Goal: Check status: Check status

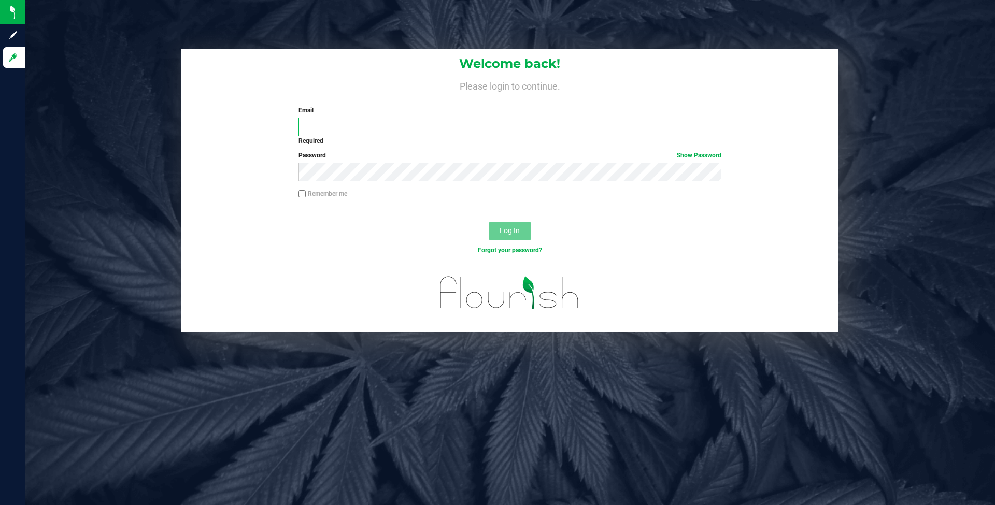
type input "[PERSON_NAME][EMAIL_ADDRESS][DOMAIN_NAME]"
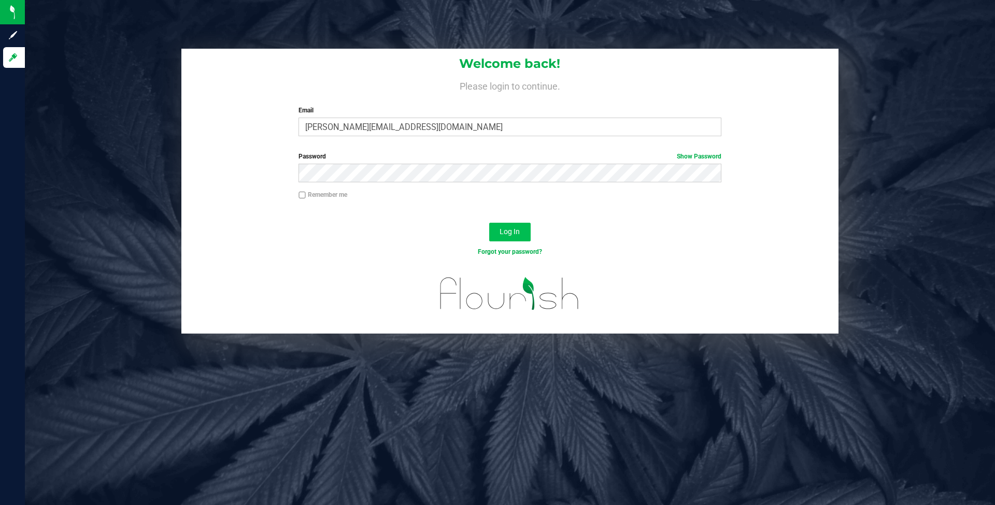
click at [511, 233] on span "Log In" at bounding box center [510, 232] width 20 height 8
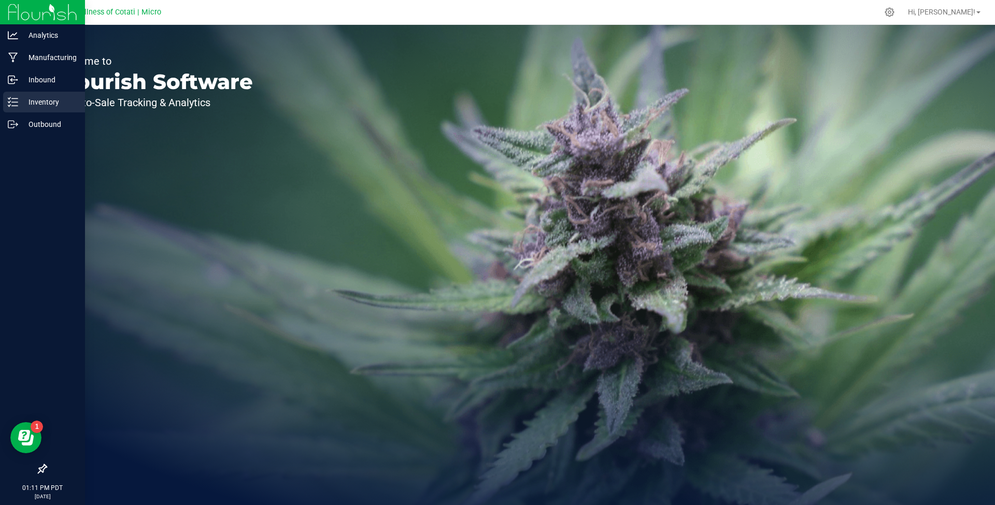
click at [52, 99] on p "Inventory" at bounding box center [49, 102] width 62 height 12
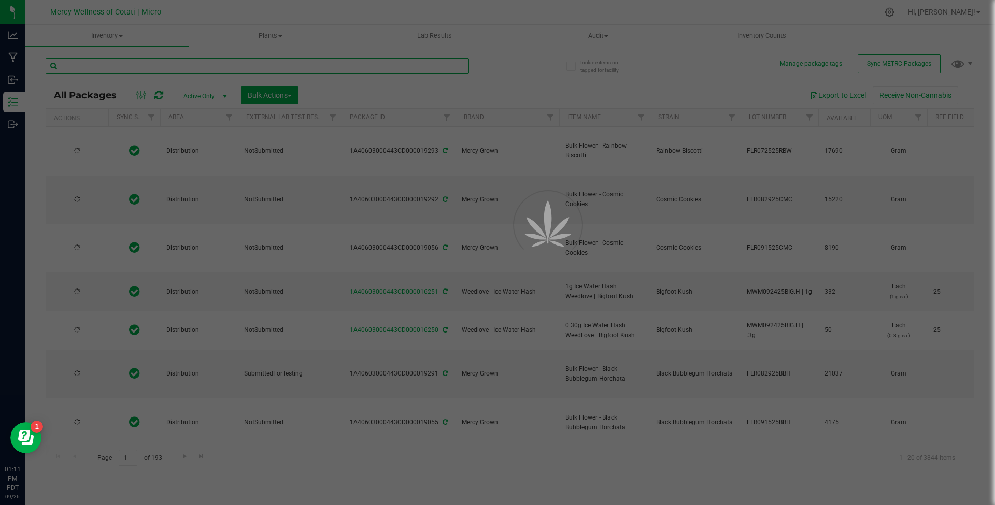
click at [179, 66] on input "text" at bounding box center [258, 66] width 424 height 16
type input "[DATE]"
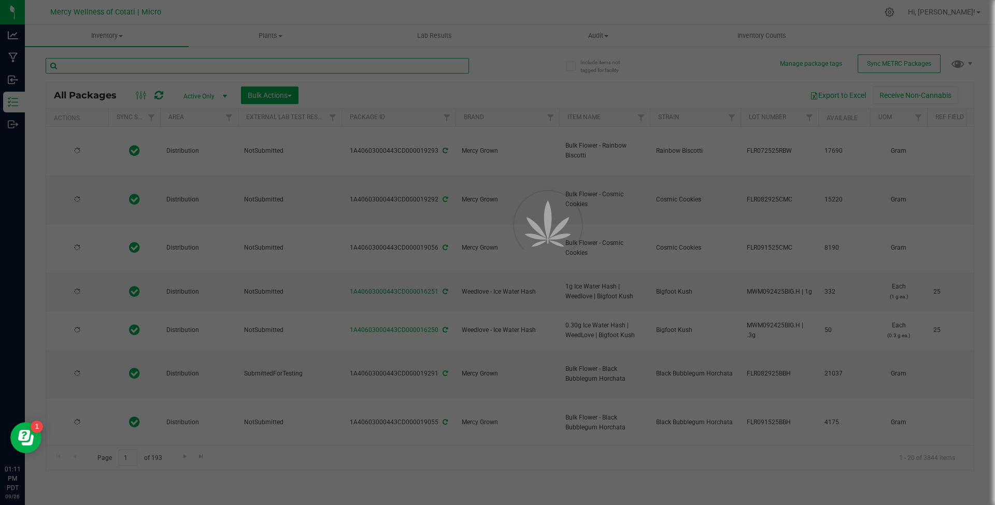
type input "[DATE]"
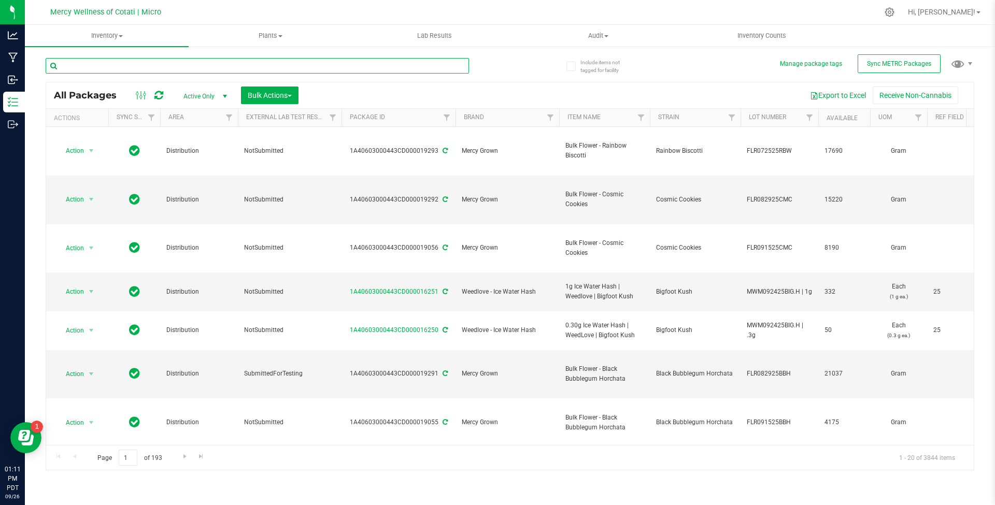
paste input "1A4060300010CC1000004117"
type input "1A4060300010CC1000004117"
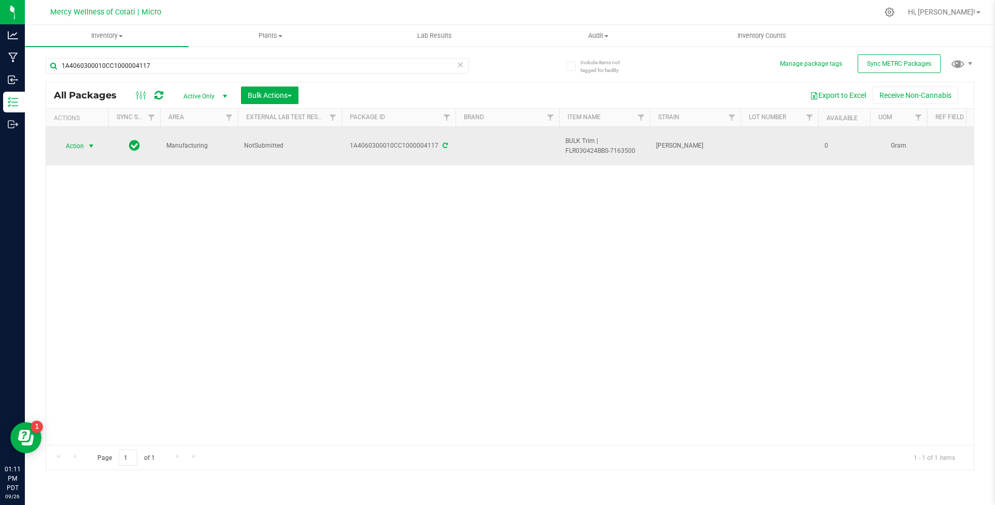
click at [96, 142] on span "select" at bounding box center [91, 146] width 13 height 15
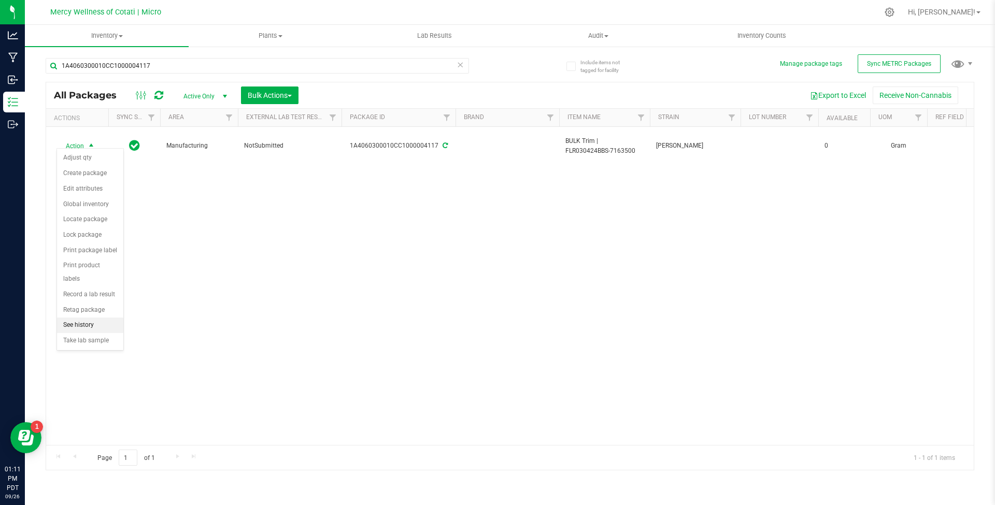
click at [88, 318] on li "See history" at bounding box center [90, 326] width 66 height 16
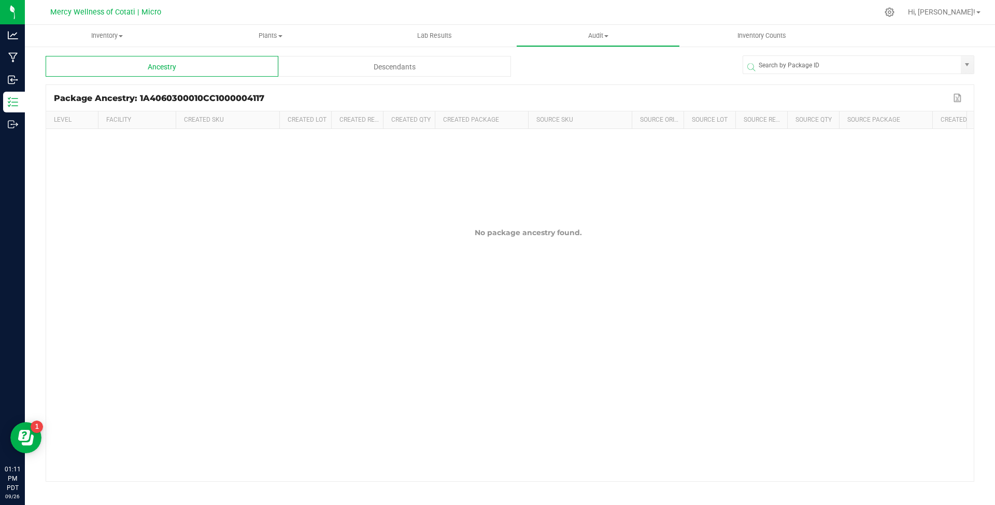
click at [400, 70] on div "Descendants" at bounding box center [394, 66] width 233 height 21
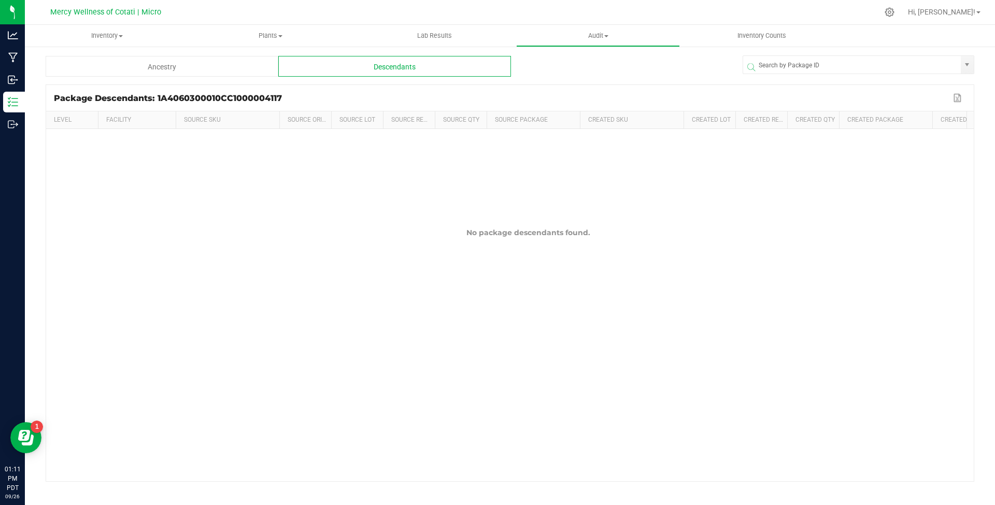
click at [166, 64] on div "Ancestry" at bounding box center [162, 66] width 233 height 21
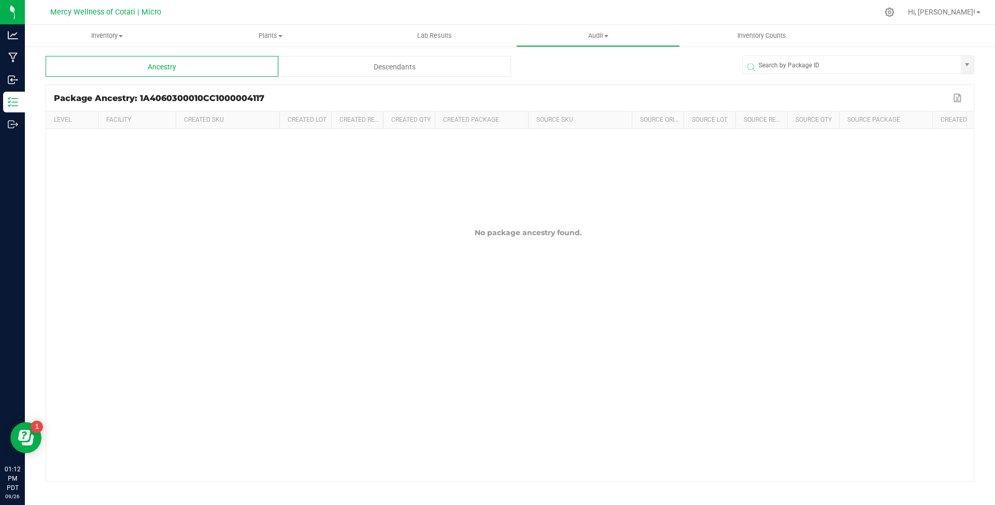
click at [413, 65] on div "Descendants" at bounding box center [394, 66] width 233 height 21
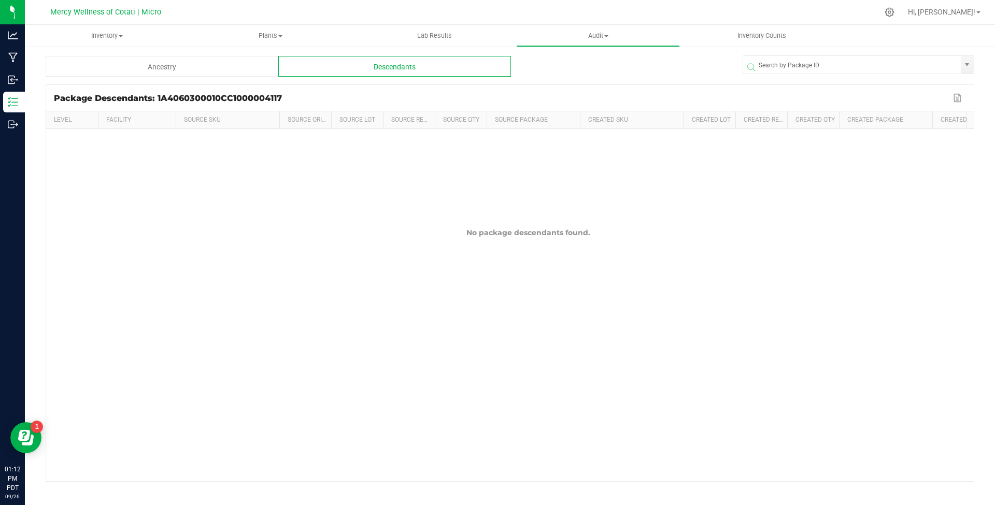
click at [230, 67] on div "Ancestry" at bounding box center [162, 66] width 233 height 21
